Goal: Information Seeking & Learning: Check status

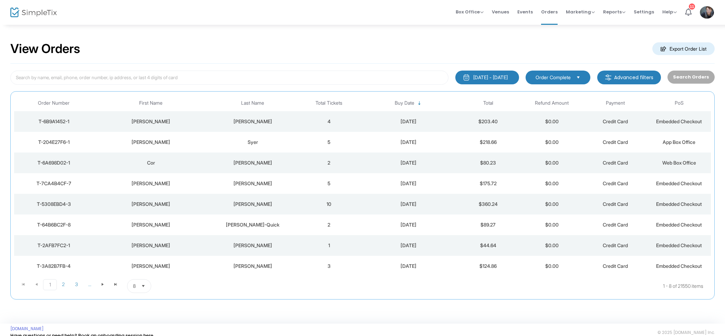
click at [330, 141] on td "5" at bounding box center [329, 142] width 64 height 21
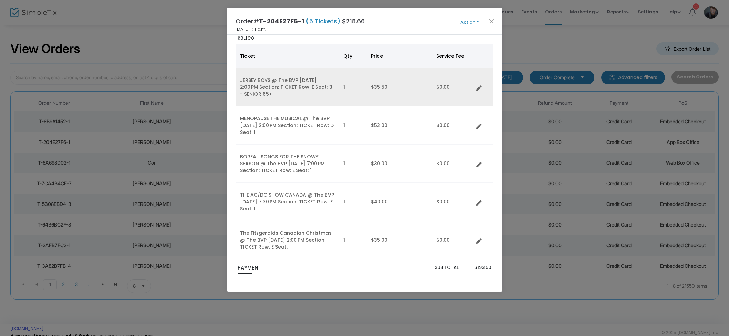
scroll to position [22, 0]
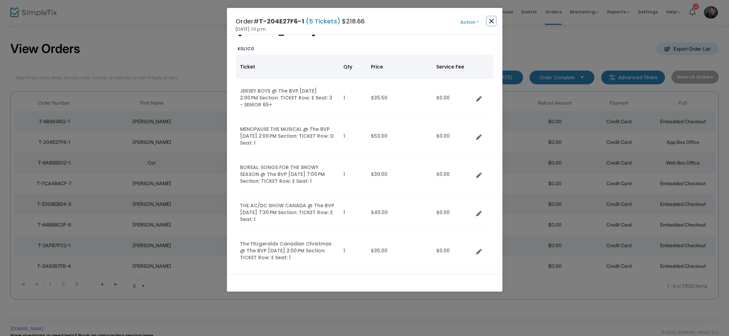
click at [494, 21] on button "Close" at bounding box center [491, 21] width 9 height 9
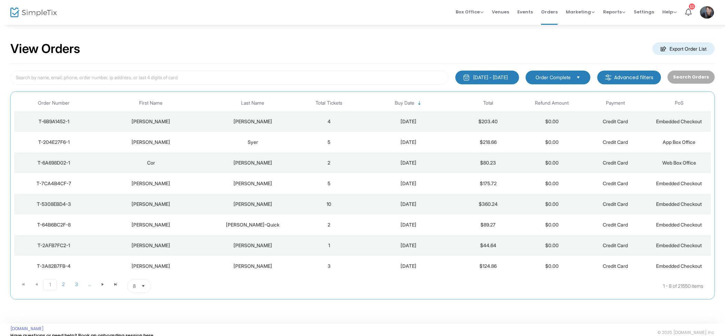
click at [295, 119] on div "[PERSON_NAME]" at bounding box center [253, 121] width 86 height 7
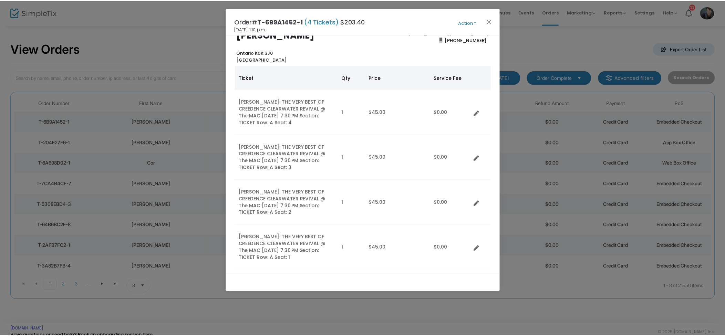
scroll to position [27, 0]
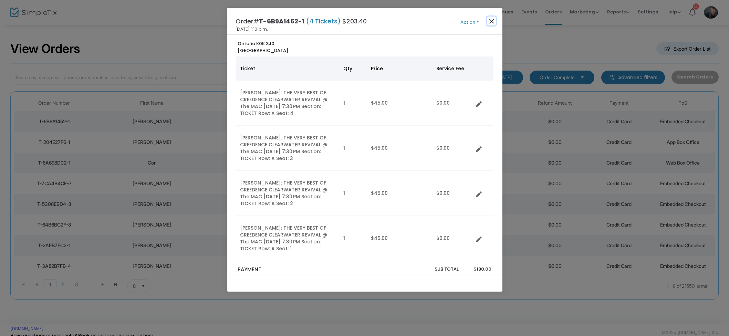
click at [489, 23] on button "Close" at bounding box center [491, 21] width 9 height 9
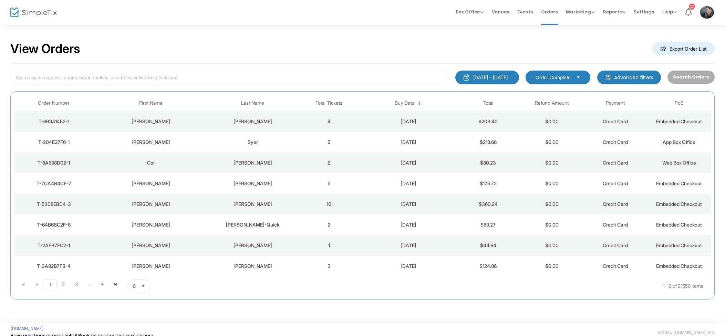
scroll to position [0, 0]
click at [344, 117] on td "4" at bounding box center [329, 121] width 64 height 21
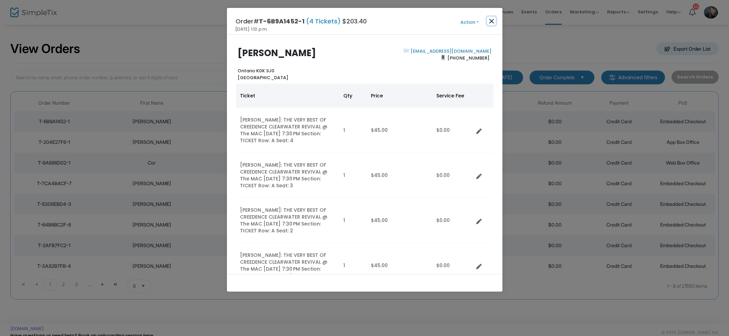
click at [492, 24] on button "Close" at bounding box center [491, 21] width 9 height 9
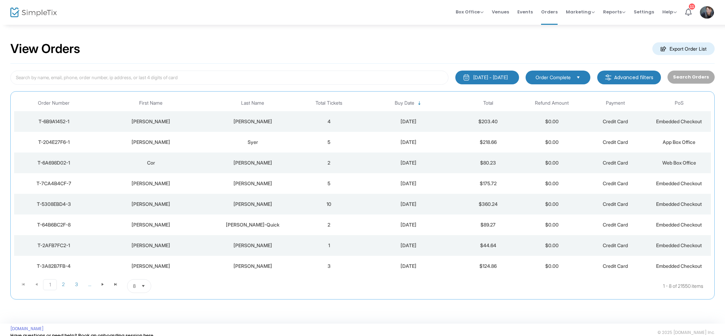
click at [532, 11] on span "Events" at bounding box center [524, 12] width 15 height 18
click at [250, 121] on div "MacDonald" at bounding box center [253, 121] width 86 height 7
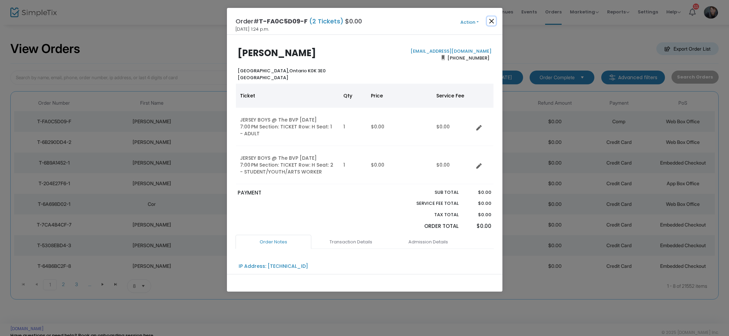
click at [490, 22] on button "Close" at bounding box center [491, 21] width 9 height 9
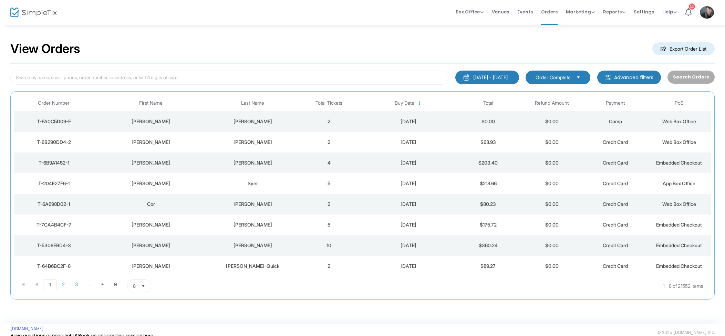
drag, startPoint x: 521, startPoint y: 12, endPoint x: 515, endPoint y: 13, distance: 5.3
click at [521, 12] on span "Events" at bounding box center [524, 12] width 15 height 18
click at [467, 14] on span "Box Office" at bounding box center [470, 12] width 28 height 7
click at [305, 95] on th "Total Tickets" at bounding box center [329, 103] width 64 height 16
click at [67, 286] on span "2" at bounding box center [63, 284] width 13 height 10
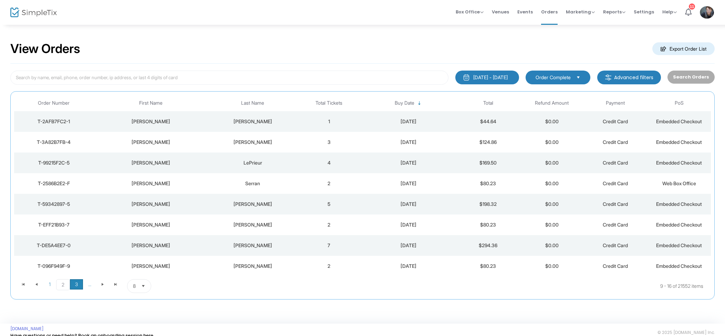
click at [74, 285] on span "3" at bounding box center [76, 284] width 13 height 10
click at [296, 123] on td "DeGenova" at bounding box center [252, 121] width 89 height 21
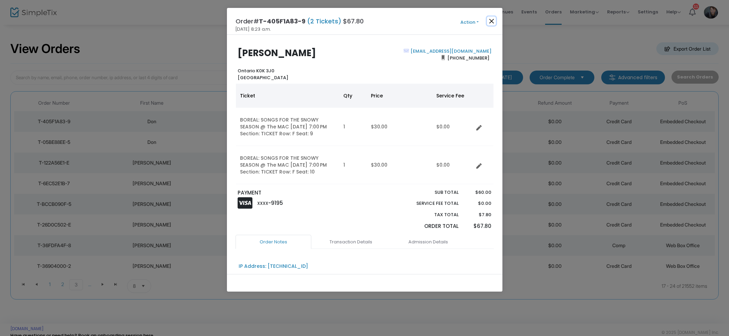
click at [489, 21] on button "Close" at bounding box center [491, 21] width 9 height 9
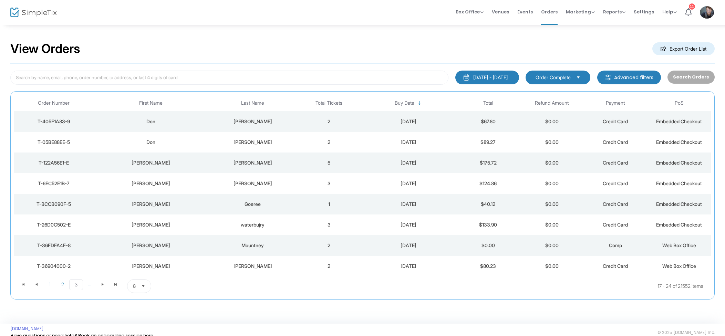
click at [327, 142] on td "2" at bounding box center [329, 142] width 64 height 21
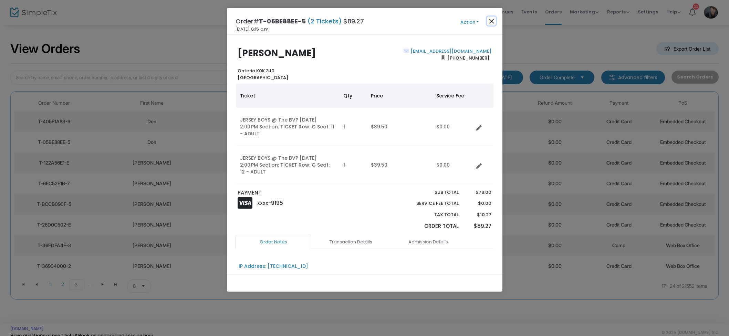
click at [492, 20] on button "Close" at bounding box center [491, 21] width 9 height 9
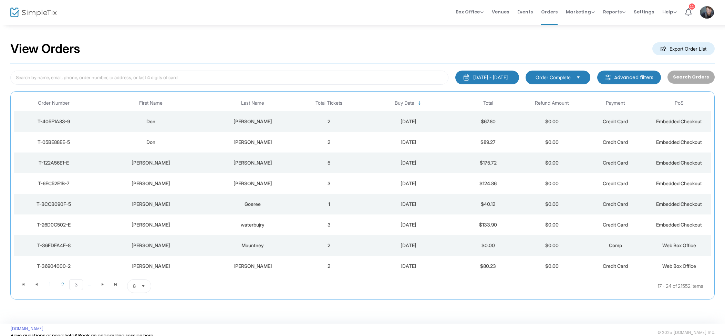
click at [265, 264] on div "Weiss" at bounding box center [253, 266] width 86 height 7
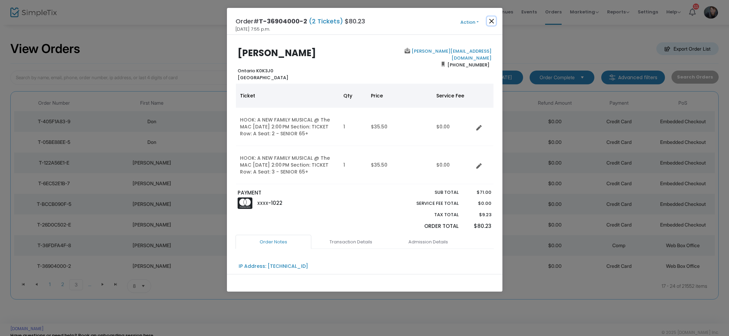
click at [492, 21] on button "Close" at bounding box center [491, 21] width 9 height 9
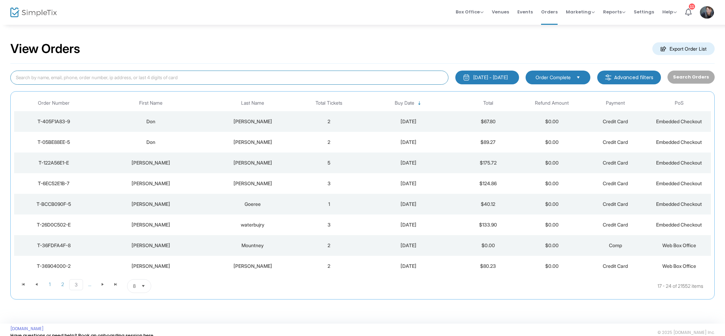
click at [335, 78] on input at bounding box center [229, 78] width 438 height 14
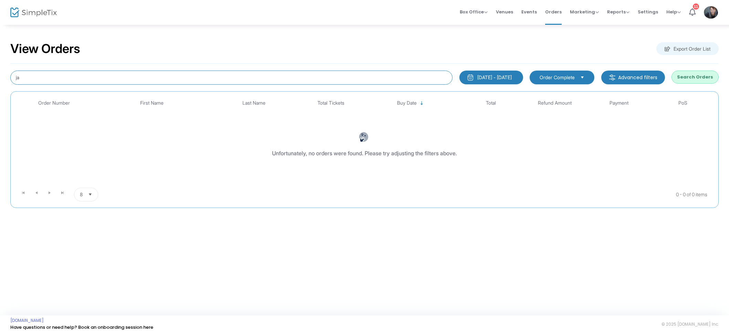
type input "j"
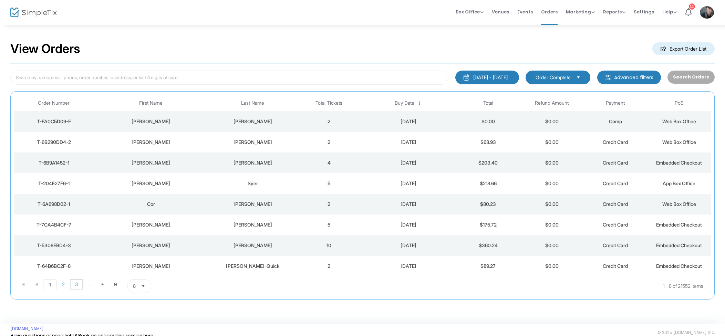
click at [75, 287] on span "3" at bounding box center [76, 284] width 13 height 10
click at [88, 285] on span "..." at bounding box center [89, 284] width 13 height 10
click at [262, 136] on td "Christie" at bounding box center [252, 142] width 89 height 21
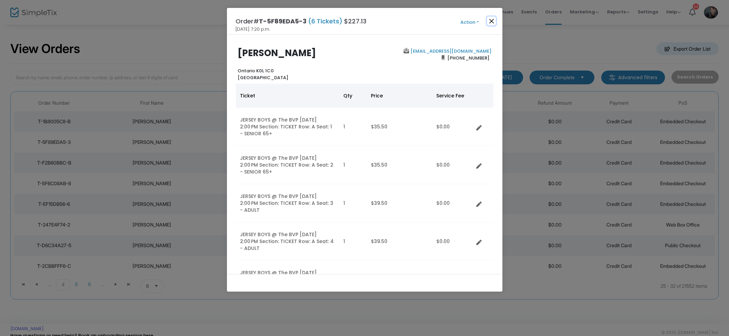
drag, startPoint x: 493, startPoint y: 21, endPoint x: 489, endPoint y: 23, distance: 4.5
click at [493, 21] on button "Close" at bounding box center [491, 21] width 9 height 9
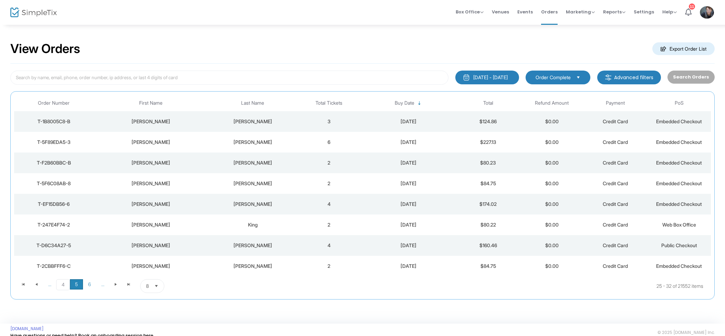
click at [76, 284] on span "5" at bounding box center [76, 284] width 13 height 10
click at [63, 285] on span "4" at bounding box center [62, 284] width 13 height 10
click at [51, 284] on span "..." at bounding box center [49, 284] width 13 height 10
click at [64, 284] on span "2" at bounding box center [62, 284] width 13 height 10
click at [303, 198] on td "5" at bounding box center [329, 204] width 64 height 21
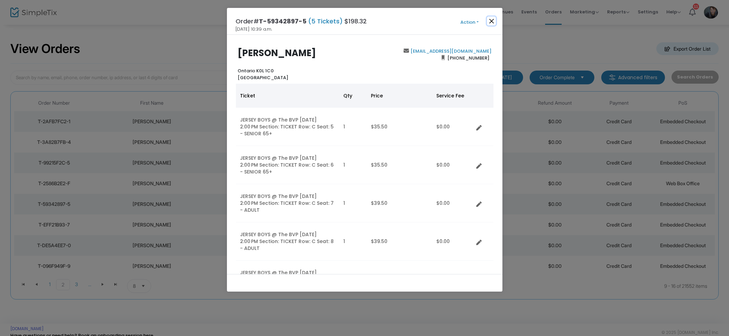
click at [487, 20] on button "Close" at bounding box center [491, 21] width 9 height 9
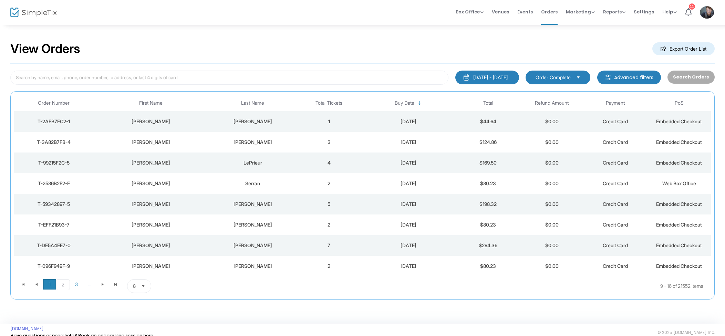
click at [49, 281] on span "1" at bounding box center [49, 284] width 13 height 10
